Goal: Transaction & Acquisition: Obtain resource

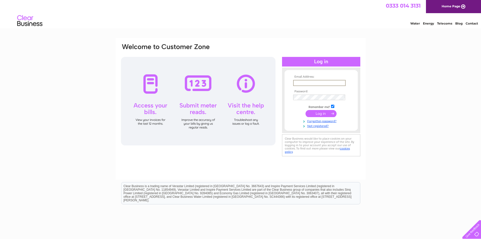
click at [319, 81] on input "text" at bounding box center [319, 83] width 53 height 6
drag, startPoint x: 91, startPoint y: 117, endPoint x: 245, endPoint y: 122, distance: 153.9
click at [91, 117] on div "Email Address: Password:" at bounding box center [240, 152] width 481 height 228
click at [321, 81] on input "text" at bounding box center [319, 83] width 53 height 6
type input "M"
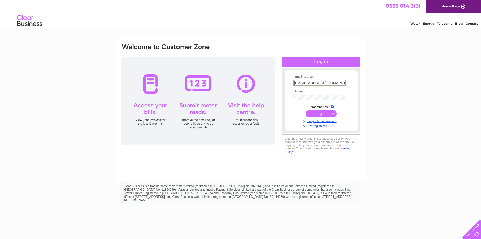
type input "mail@envirokleen.co.uk"
click at [306, 110] on input "submit" at bounding box center [321, 113] width 31 height 7
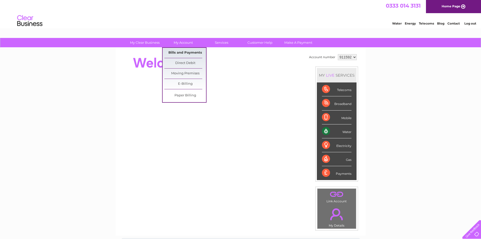
click at [195, 50] on link "Bills and Payments" at bounding box center [185, 53] width 42 height 10
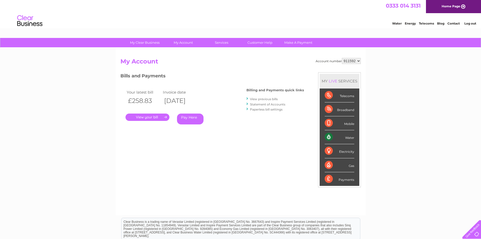
click at [146, 118] on link "." at bounding box center [148, 116] width 44 height 7
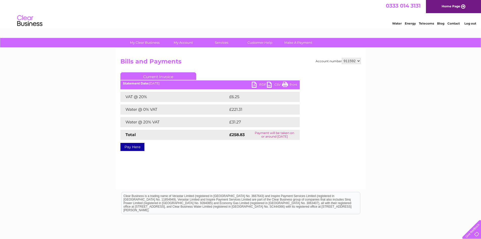
click at [258, 85] on link "PDF" at bounding box center [259, 85] width 15 height 7
